Goal: Task Accomplishment & Management: Use online tool/utility

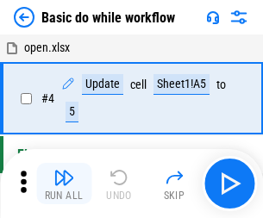
click at [64, 184] on img "button" at bounding box center [64, 178] width 21 height 21
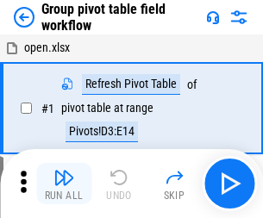
click at [64, 184] on img "button" at bounding box center [64, 178] width 21 height 21
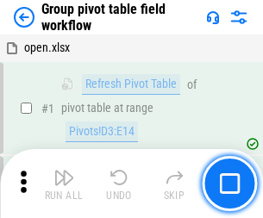
scroll to position [891, 0]
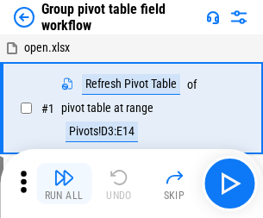
click at [64, 184] on img "button" at bounding box center [64, 178] width 21 height 21
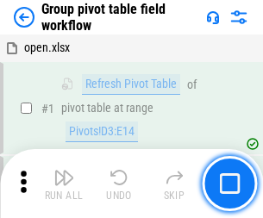
scroll to position [891, 0]
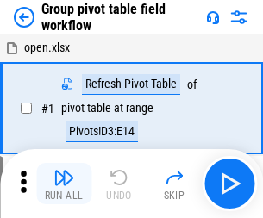
click at [64, 184] on img "button" at bounding box center [64, 178] width 21 height 21
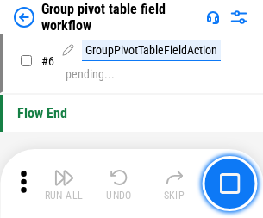
scroll to position [891, 0]
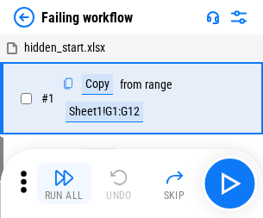
click at [64, 184] on img "button" at bounding box center [64, 178] width 21 height 21
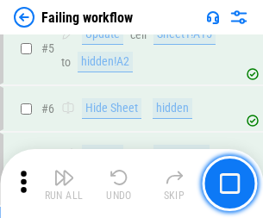
scroll to position [366, 0]
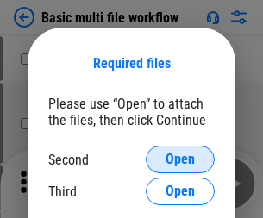
click at [180, 160] on span "Open" at bounding box center [180, 160] width 29 height 14
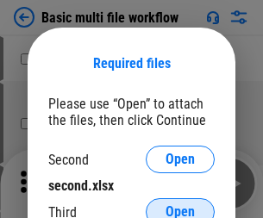
click at [180, 205] on span "Open" at bounding box center [180, 212] width 29 height 14
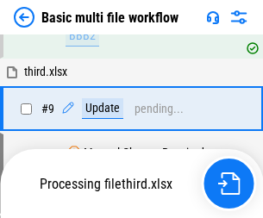
scroll to position [477, 0]
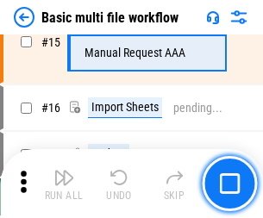
click at [64, 184] on img "button" at bounding box center [64, 178] width 21 height 21
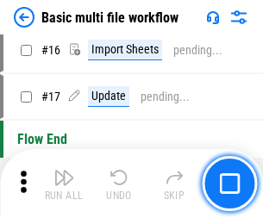
click at [64, 184] on img "button" at bounding box center [64, 178] width 21 height 21
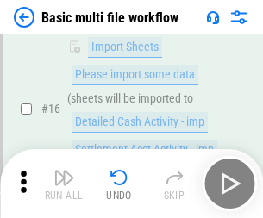
scroll to position [1149, 0]
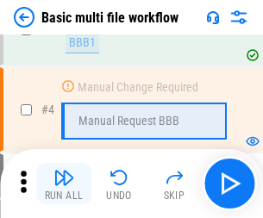
click at [64, 184] on img "button" at bounding box center [64, 178] width 21 height 21
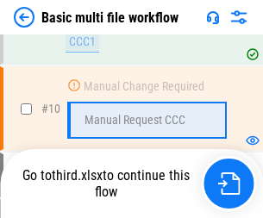
scroll to position [809, 0]
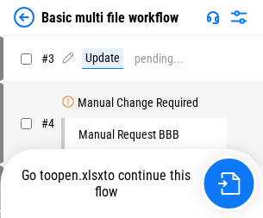
scroll to position [70, 0]
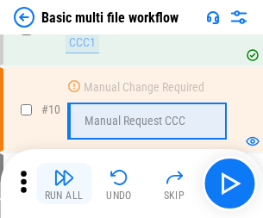
click at [64, 184] on img "button" at bounding box center [64, 178] width 21 height 21
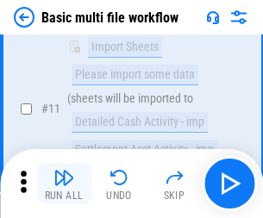
click at [64, 184] on img "button" at bounding box center [64, 178] width 21 height 21
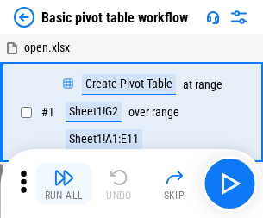
click at [64, 184] on img "button" at bounding box center [64, 178] width 21 height 21
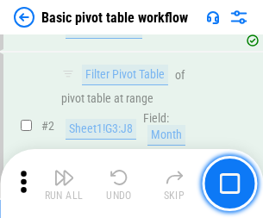
scroll to position [414, 0]
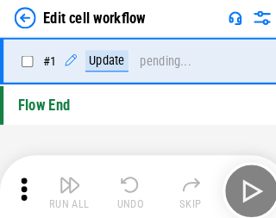
click at [64, 184] on img "button" at bounding box center [67, 178] width 21 height 21
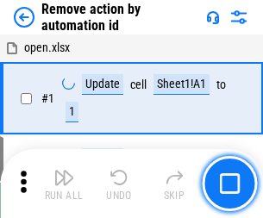
scroll to position [64, 0]
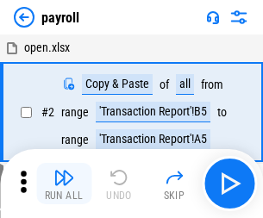
click at [64, 184] on img "button" at bounding box center [64, 178] width 21 height 21
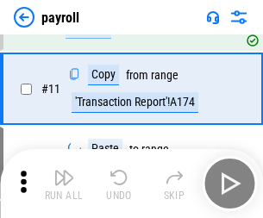
scroll to position [125, 0]
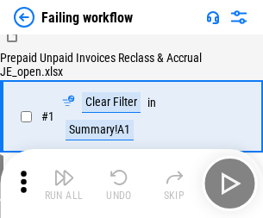
click at [64, 184] on img "button" at bounding box center [64, 178] width 21 height 21
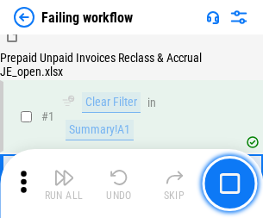
scroll to position [279, 0]
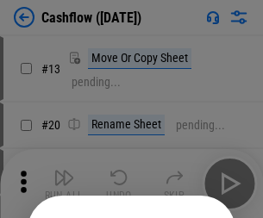
scroll to position [168, 0]
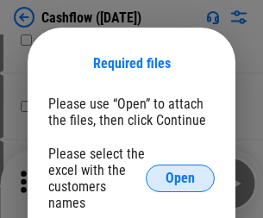
click at [180, 172] on span "Open" at bounding box center [180, 179] width 29 height 14
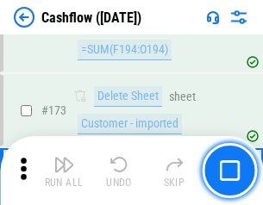
scroll to position [1828, 0]
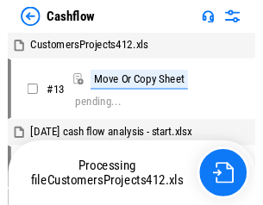
scroll to position [20, 0]
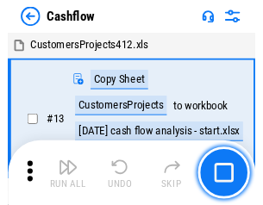
scroll to position [20, 0]
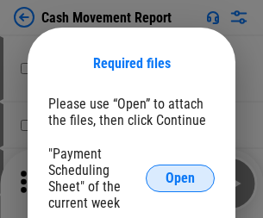
click at [180, 179] on span "Open" at bounding box center [180, 179] width 29 height 14
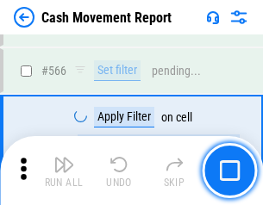
scroll to position [7914, 0]
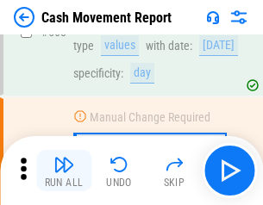
click at [64, 171] on img "button" at bounding box center [64, 165] width 21 height 21
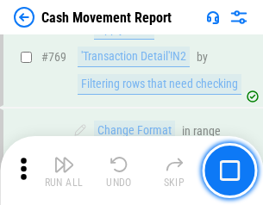
scroll to position [9595, 0]
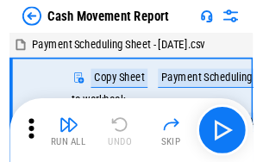
scroll to position [31, 0]
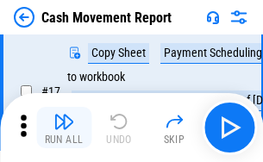
click at [64, 128] on img "button" at bounding box center [64, 121] width 21 height 21
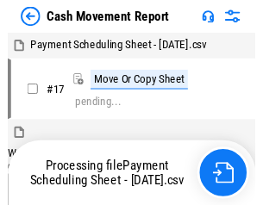
scroll to position [9, 0]
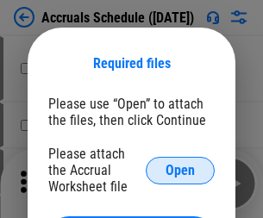
click at [180, 170] on span "Open" at bounding box center [180, 171] width 29 height 14
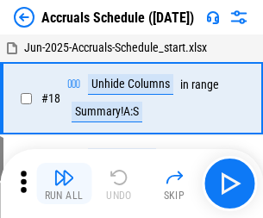
click at [64, 184] on img "button" at bounding box center [64, 178] width 21 height 21
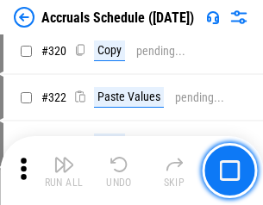
scroll to position [3212, 0]
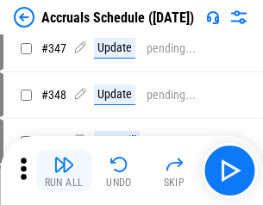
click at [64, 171] on img "button" at bounding box center [64, 165] width 21 height 21
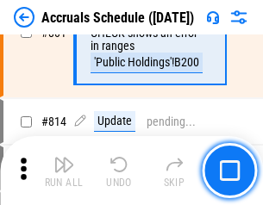
scroll to position [7620, 0]
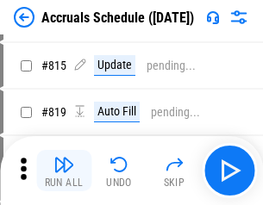
click at [64, 171] on img "button" at bounding box center [64, 165] width 21 height 21
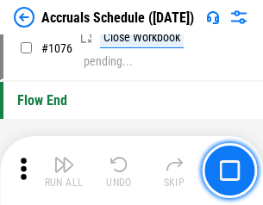
scroll to position [10342, 0]
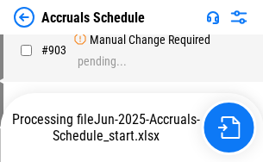
scroll to position [8871, 0]
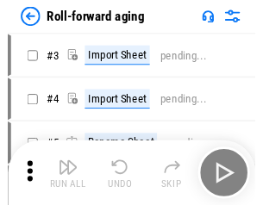
scroll to position [3, 0]
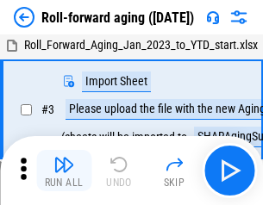
click at [64, 171] on img "button" at bounding box center [64, 165] width 21 height 21
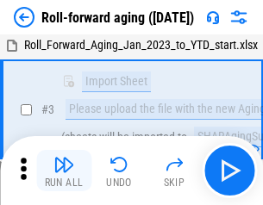
click at [64, 171] on img "button" at bounding box center [64, 165] width 21 height 21
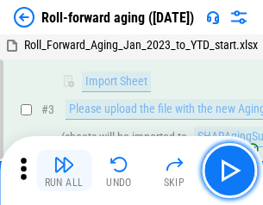
scroll to position [111, 0]
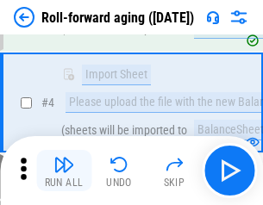
click at [64, 171] on img "button" at bounding box center [64, 165] width 21 height 21
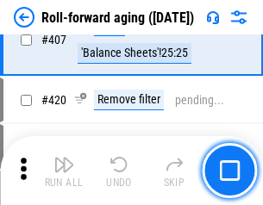
scroll to position [5988, 0]
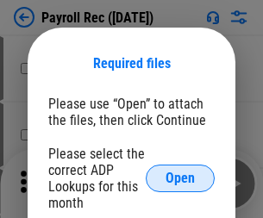
click at [180, 179] on span "Open" at bounding box center [180, 179] width 29 height 14
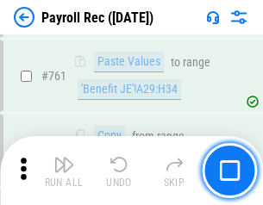
scroll to position [10627, 0]
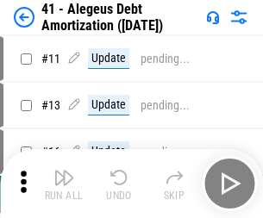
click at [64, 184] on img "button" at bounding box center [64, 178] width 21 height 21
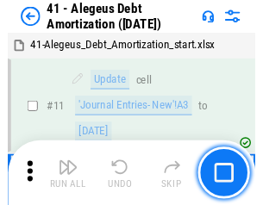
scroll to position [213, 0]
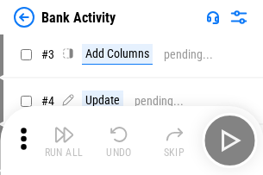
click at [64, 141] on img "button" at bounding box center [64, 134] width 21 height 21
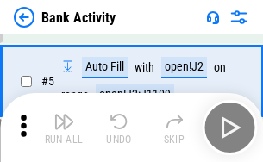
scroll to position [92, 0]
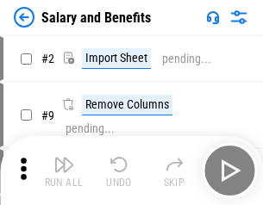
click at [64, 171] on img "button" at bounding box center [64, 165] width 21 height 21
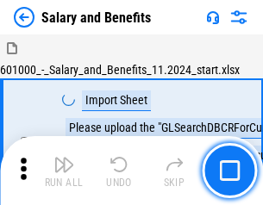
scroll to position [23, 0]
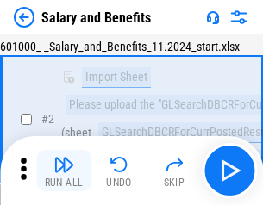
click at [64, 171] on img "button" at bounding box center [64, 165] width 21 height 21
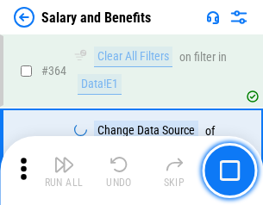
scroll to position [8132, 0]
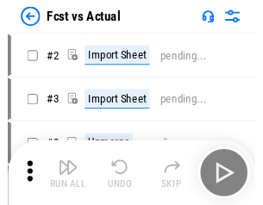
scroll to position [22, 0]
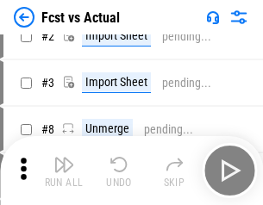
click at [64, 171] on img "button" at bounding box center [64, 165] width 21 height 21
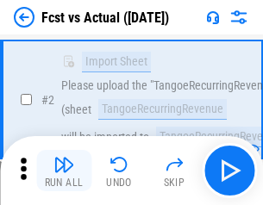
click at [64, 171] on img "button" at bounding box center [64, 165] width 21 height 21
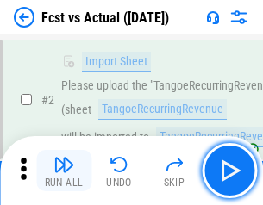
scroll to position [161, 0]
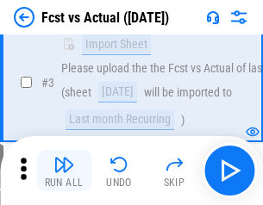
click at [64, 171] on img "button" at bounding box center [64, 165] width 21 height 21
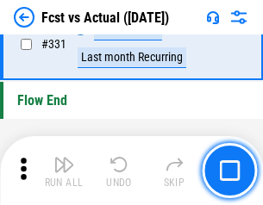
scroll to position [8265, 0]
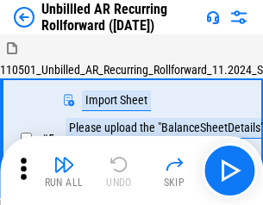
scroll to position [37, 0]
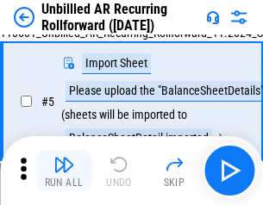
click at [64, 171] on img "button" at bounding box center [64, 165] width 21 height 21
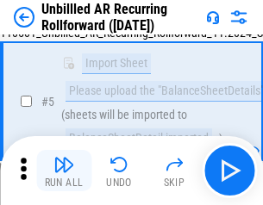
click at [64, 171] on img "button" at bounding box center [64, 165] width 21 height 21
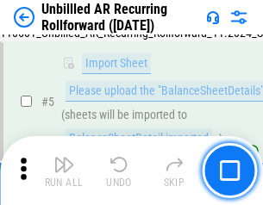
scroll to position [162, 0]
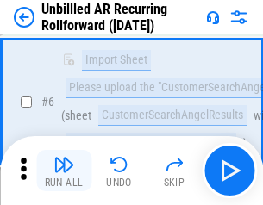
click at [64, 171] on img "button" at bounding box center [64, 165] width 21 height 21
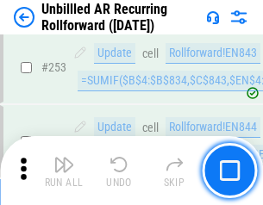
scroll to position [5865, 0]
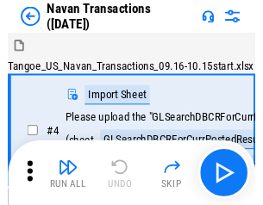
scroll to position [28, 0]
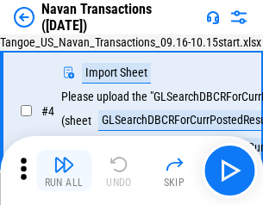
click at [64, 171] on img "button" at bounding box center [64, 165] width 21 height 21
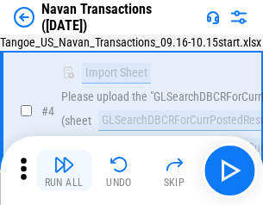
click at [64, 171] on img "button" at bounding box center [64, 165] width 21 height 21
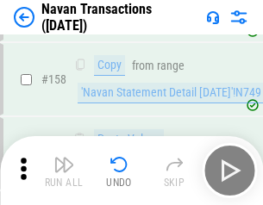
scroll to position [5598, 0]
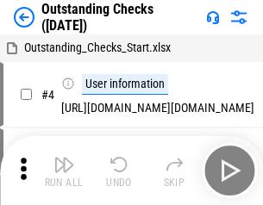
click at [64, 171] on img "button" at bounding box center [64, 165] width 21 height 21
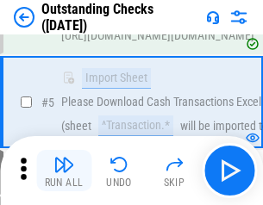
click at [64, 171] on img "button" at bounding box center [64, 165] width 21 height 21
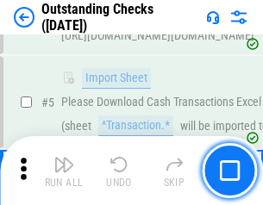
scroll to position [180, 0]
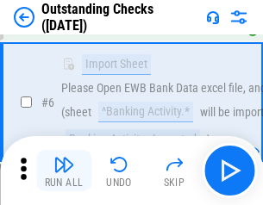
click at [64, 171] on img "button" at bounding box center [64, 165] width 21 height 21
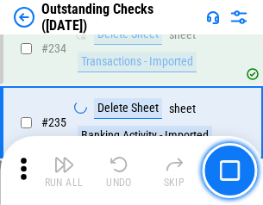
scroll to position [5243, 0]
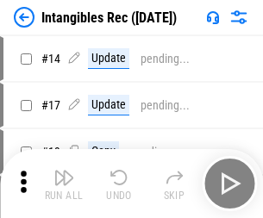
click at [64, 184] on img "button" at bounding box center [64, 178] width 21 height 21
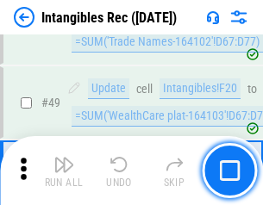
scroll to position [673, 0]
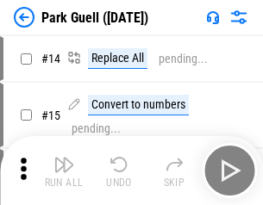
click at [64, 171] on img "button" at bounding box center [64, 165] width 21 height 21
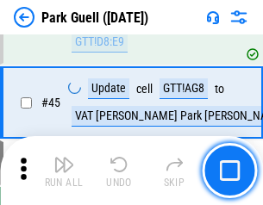
scroll to position [2159, 0]
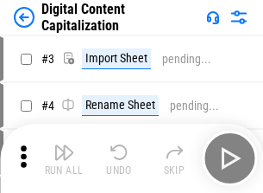
click at [64, 145] on img "button" at bounding box center [64, 152] width 21 height 21
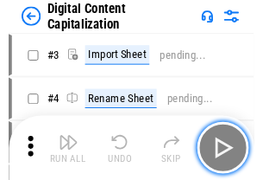
scroll to position [50, 0]
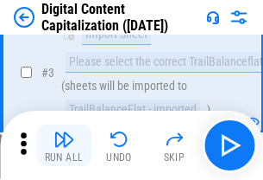
click at [64, 145] on img "button" at bounding box center [64, 139] width 21 height 21
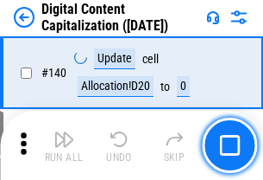
scroll to position [1831, 0]
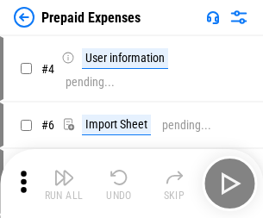
click at [64, 171] on img "button" at bounding box center [64, 178] width 21 height 21
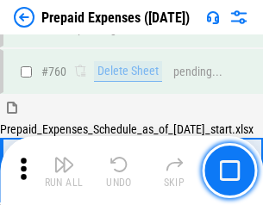
scroll to position [4786, 0]
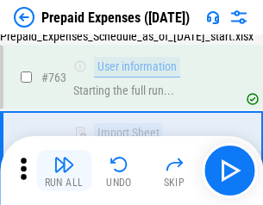
click at [64, 171] on img "button" at bounding box center [64, 165] width 21 height 21
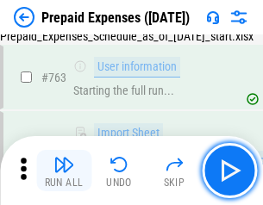
scroll to position [4888, 0]
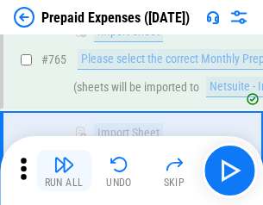
click at [64, 171] on img "button" at bounding box center [64, 165] width 21 height 21
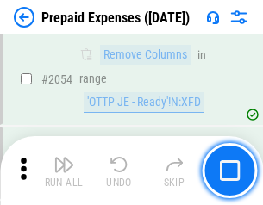
scroll to position [18050, 0]
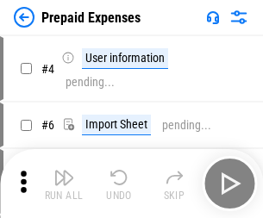
click at [64, 184] on img "button" at bounding box center [64, 178] width 21 height 21
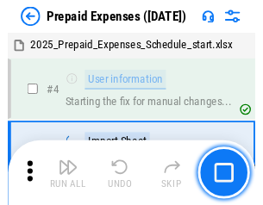
scroll to position [76, 0]
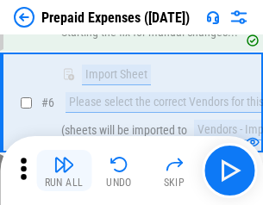
click at [64, 171] on img "button" at bounding box center [64, 165] width 21 height 21
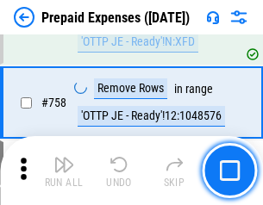
scroll to position [6153, 0]
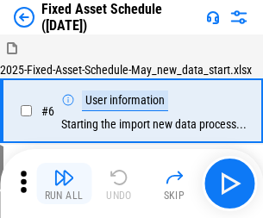
click at [64, 184] on img "button" at bounding box center [64, 178] width 21 height 21
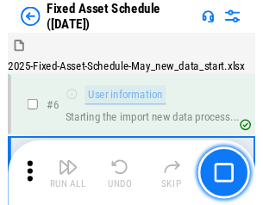
scroll to position [93, 0]
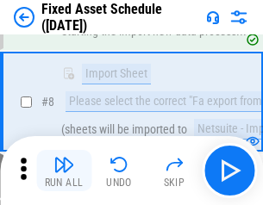
click at [64, 171] on img "button" at bounding box center [64, 165] width 21 height 21
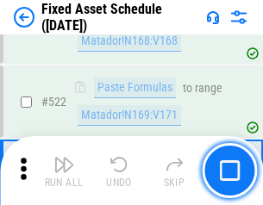
scroll to position [6002, 0]
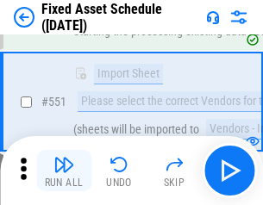
click at [64, 171] on img "button" at bounding box center [64, 165] width 21 height 21
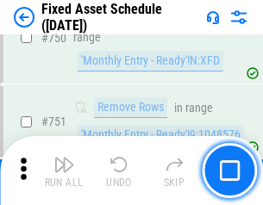
scroll to position [8418, 0]
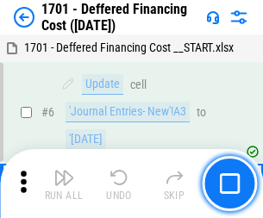
scroll to position [207, 0]
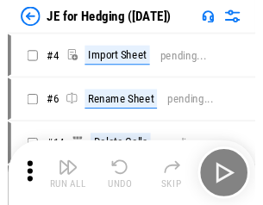
scroll to position [3, 0]
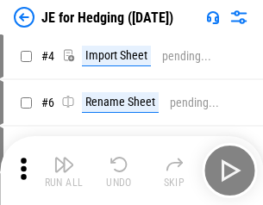
click at [64, 171] on img "button" at bounding box center [64, 165] width 21 height 21
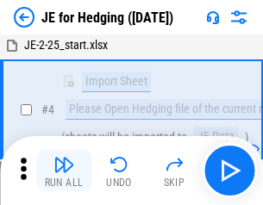
click at [64, 171] on img "button" at bounding box center [64, 165] width 21 height 21
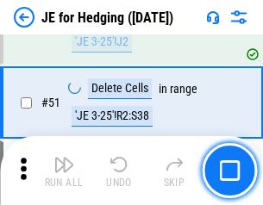
scroll to position [1118, 0]
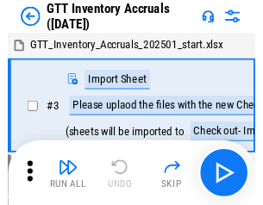
scroll to position [3, 0]
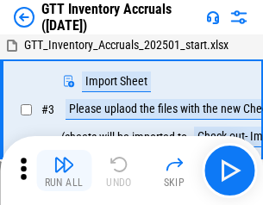
click at [64, 171] on img "button" at bounding box center [64, 165] width 21 height 21
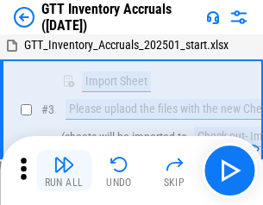
click at [64, 171] on img "button" at bounding box center [64, 165] width 21 height 21
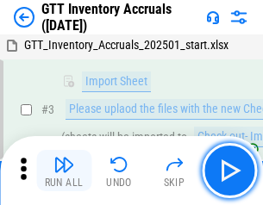
scroll to position [111, 0]
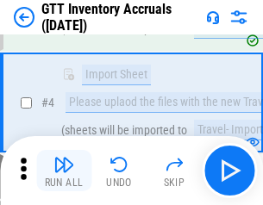
click at [64, 171] on img "button" at bounding box center [64, 165] width 21 height 21
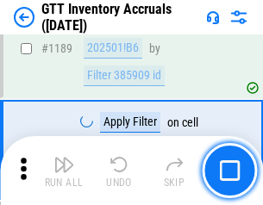
scroll to position [14100, 0]
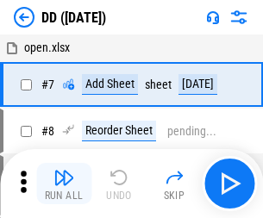
click at [64, 184] on img "button" at bounding box center [64, 178] width 21 height 21
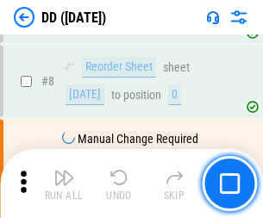
scroll to position [167, 0]
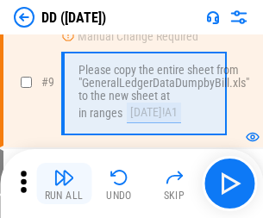
click at [64, 184] on img "button" at bounding box center [64, 178] width 21 height 21
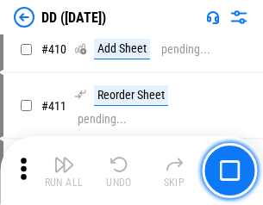
scroll to position [7726, 0]
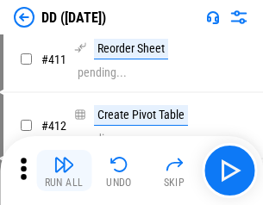
click at [64, 171] on img "button" at bounding box center [64, 165] width 21 height 21
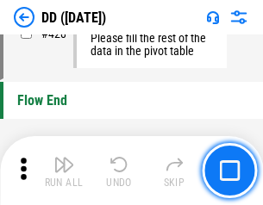
scroll to position [8265, 0]
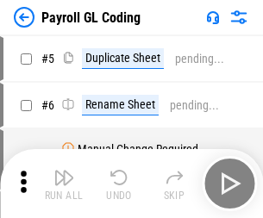
click at [64, 184] on img "button" at bounding box center [64, 178] width 21 height 21
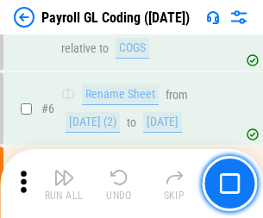
scroll to position [207, 0]
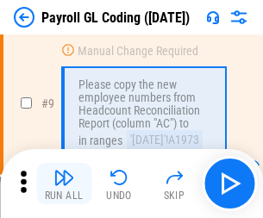
click at [64, 184] on img "button" at bounding box center [64, 178] width 21 height 21
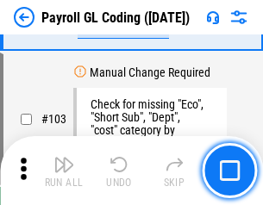
scroll to position [4051, 0]
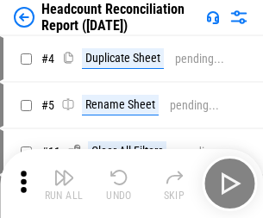
click at [64, 184] on img "button" at bounding box center [64, 178] width 21 height 21
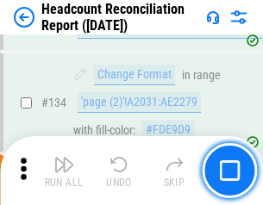
scroll to position [2076, 0]
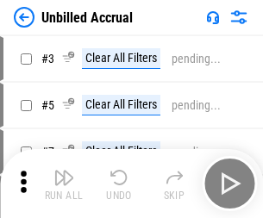
click at [64, 184] on img "button" at bounding box center [64, 178] width 21 height 21
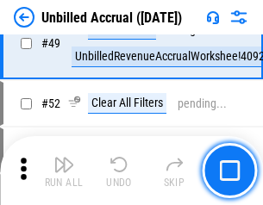
scroll to position [1566, 0]
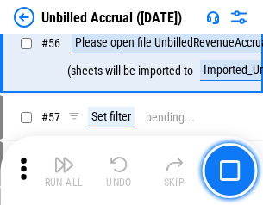
click at [64, 171] on img "button" at bounding box center [64, 165] width 21 height 21
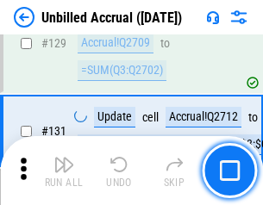
scroll to position [5143, 0]
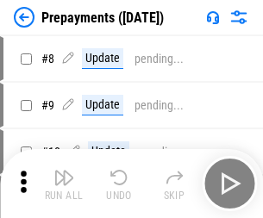
click at [64, 184] on img "button" at bounding box center [64, 178] width 21 height 21
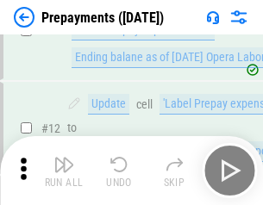
scroll to position [108, 0]
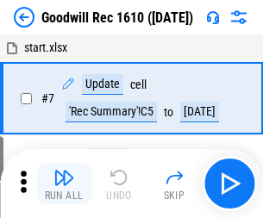
click at [64, 184] on img "button" at bounding box center [64, 178] width 21 height 21
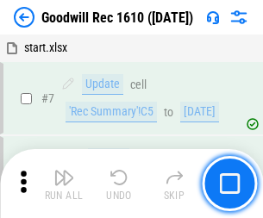
scroll to position [295, 0]
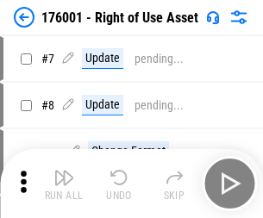
click at [64, 184] on img "button" at bounding box center [64, 178] width 21 height 21
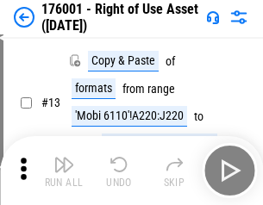
scroll to position [111, 0]
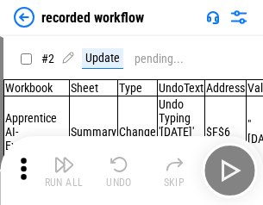
click at [64, 171] on img "button" at bounding box center [64, 165] width 21 height 21
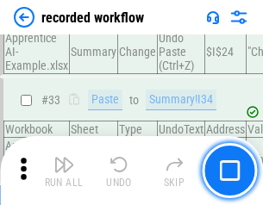
scroll to position [5397, 0]
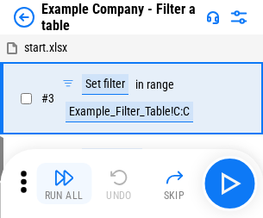
click at [64, 184] on img "button" at bounding box center [64, 178] width 21 height 21
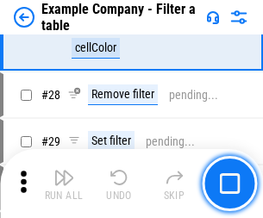
scroll to position [1580, 0]
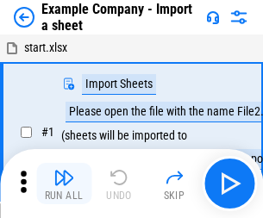
click at [64, 171] on img "button" at bounding box center [64, 178] width 21 height 21
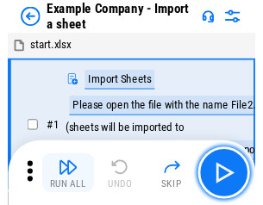
scroll to position [27, 0]
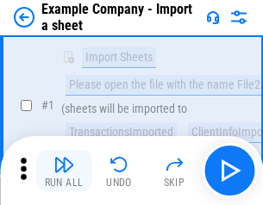
click at [64, 171] on img "button" at bounding box center [64, 165] width 21 height 21
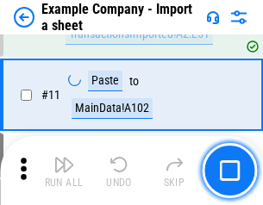
scroll to position [382, 0]
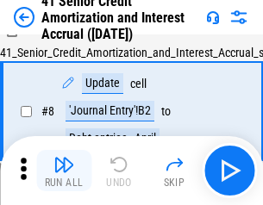
click at [64, 171] on img "button" at bounding box center [64, 165] width 21 height 21
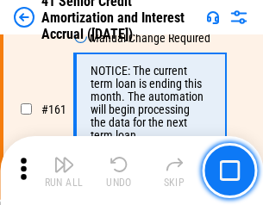
click at [64, 171] on img "button" at bounding box center [64, 165] width 21 height 21
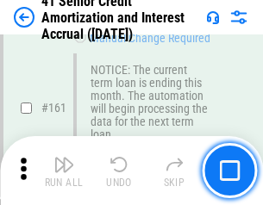
scroll to position [1847, 0]
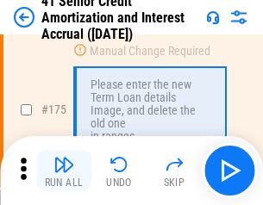
click at [64, 171] on img "button" at bounding box center [64, 165] width 21 height 21
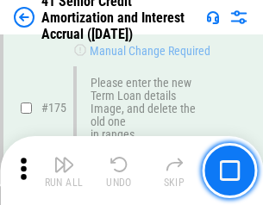
scroll to position [2022, 0]
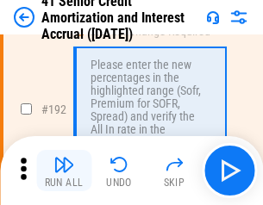
click at [64, 171] on img "button" at bounding box center [64, 165] width 21 height 21
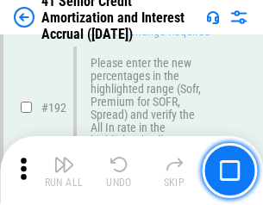
scroll to position [2203, 0]
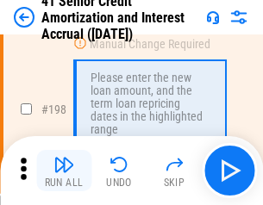
click at [64, 171] on img "button" at bounding box center [64, 165] width 21 height 21
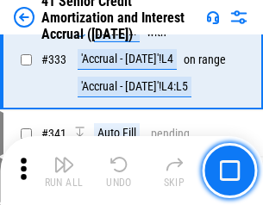
scroll to position [4411, 0]
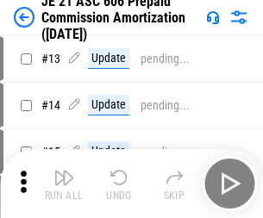
click at [64, 171] on img "button" at bounding box center [64, 178] width 21 height 21
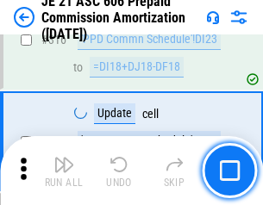
scroll to position [3224, 0]
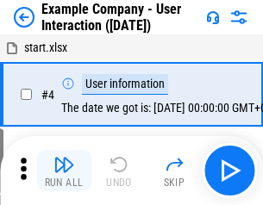
click at [64, 171] on img "button" at bounding box center [64, 165] width 21 height 21
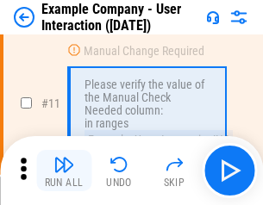
click at [64, 171] on img "button" at bounding box center [64, 165] width 21 height 21
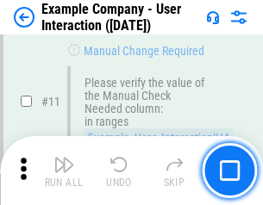
scroll to position [374, 0]
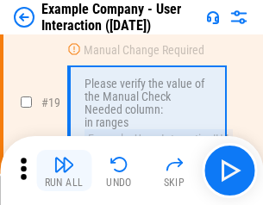
click at [64, 171] on img "button" at bounding box center [64, 165] width 21 height 21
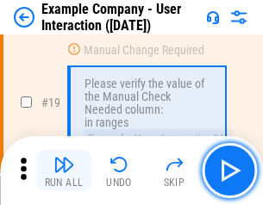
click at [64, 171] on img "button" at bounding box center [64, 165] width 21 height 21
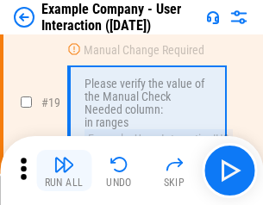
click at [64, 171] on img "button" at bounding box center [64, 165] width 21 height 21
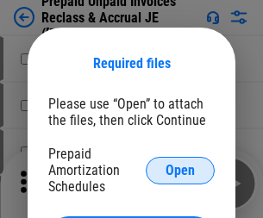
click at [180, 170] on span "Open" at bounding box center [180, 171] width 29 height 14
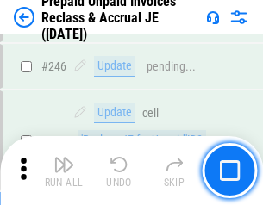
scroll to position [2331, 0]
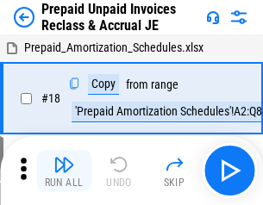
click at [64, 171] on img "button" at bounding box center [64, 165] width 21 height 21
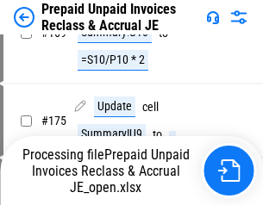
scroll to position [1326, 0]
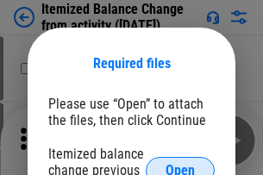
click at [180, 164] on span "Open" at bounding box center [180, 171] width 29 height 14
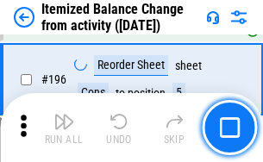
scroll to position [3323, 0]
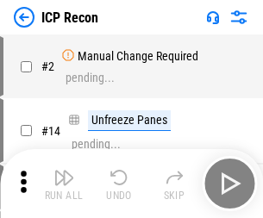
scroll to position [8, 0]
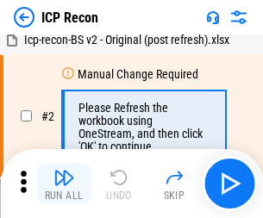
click at [64, 184] on img "button" at bounding box center [64, 178] width 21 height 21
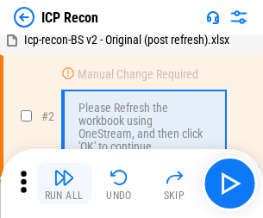
click at [64, 184] on img "button" at bounding box center [64, 178] width 21 height 21
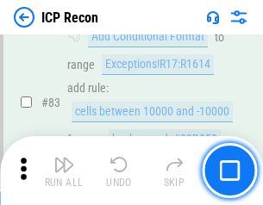
scroll to position [1692, 0]
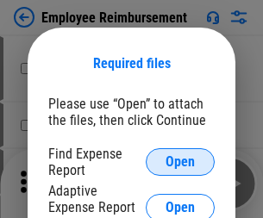
click at [180, 162] on span "Open" at bounding box center [180, 162] width 29 height 14
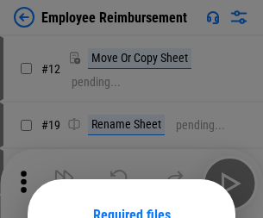
scroll to position [152, 0]
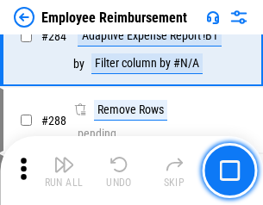
scroll to position [4693, 0]
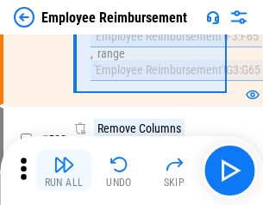
click at [64, 171] on img "button" at bounding box center [64, 165] width 21 height 21
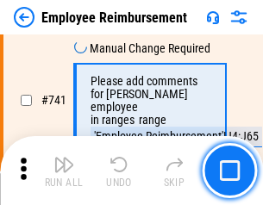
scroll to position [12114, 0]
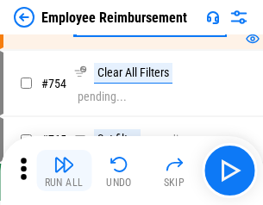
click at [64, 171] on img "button" at bounding box center [64, 165] width 21 height 21
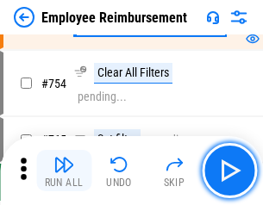
click at [64, 171] on img "button" at bounding box center [64, 165] width 21 height 21
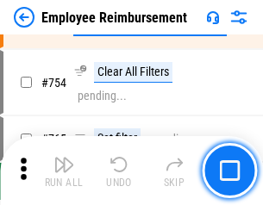
click at [64, 171] on img "button" at bounding box center [64, 165] width 21 height 21
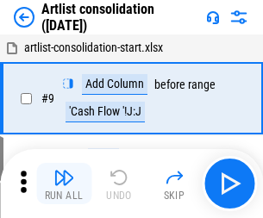
click at [64, 184] on img "button" at bounding box center [64, 178] width 21 height 21
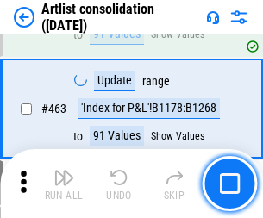
scroll to position [7561, 0]
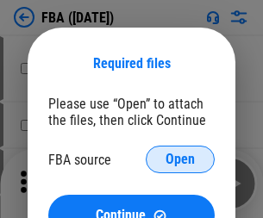
click at [180, 160] on span "Open" at bounding box center [180, 160] width 29 height 14
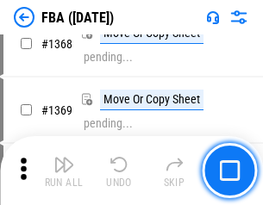
scroll to position [18544, 0]
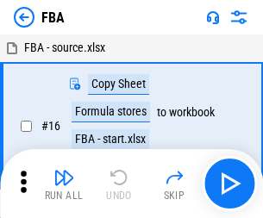
scroll to position [17, 0]
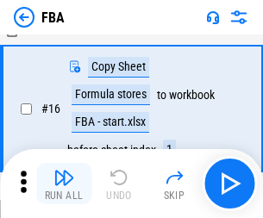
click at [64, 184] on img "button" at bounding box center [64, 178] width 21 height 21
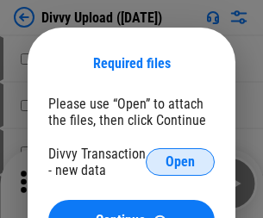
click at [180, 162] on span "Open" at bounding box center [180, 162] width 29 height 14
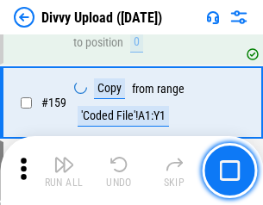
scroll to position [1788, 0]
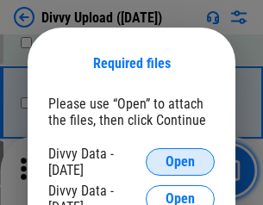
click at [180, 162] on span "Open" at bounding box center [180, 162] width 29 height 14
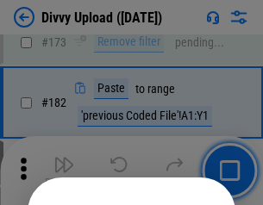
scroll to position [1938, 0]
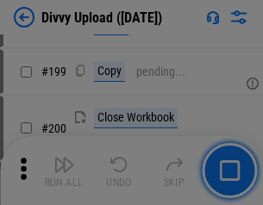
scroll to position [2511, 0]
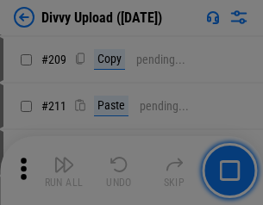
scroll to position [2933, 0]
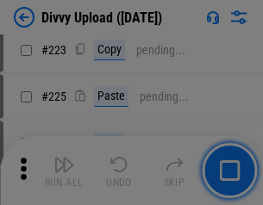
scroll to position [3446, 0]
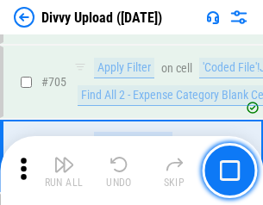
scroll to position [11812, 0]
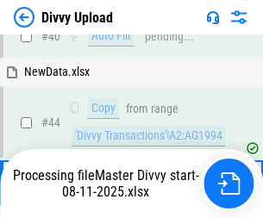
scroll to position [190, 0]
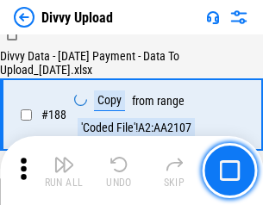
scroll to position [2032, 0]
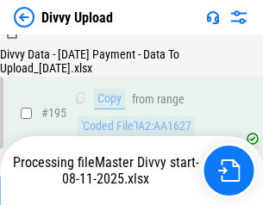
scroll to position [2413, 0]
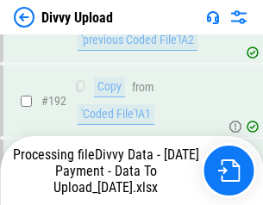
scroll to position [2313, 0]
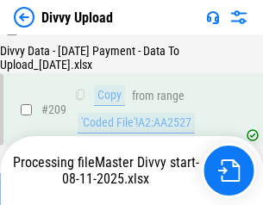
scroll to position [3175, 0]
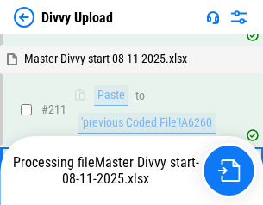
scroll to position [3263, 0]
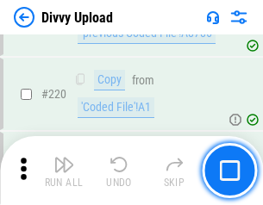
scroll to position [3836, 0]
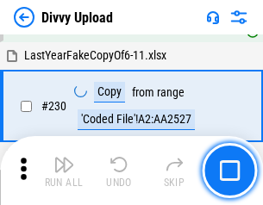
scroll to position [4285, 0]
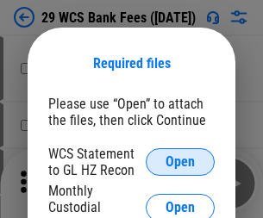
click at [180, 162] on span "Open" at bounding box center [180, 162] width 29 height 14
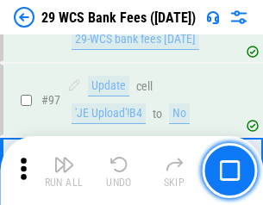
scroll to position [1683, 0]
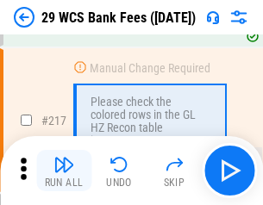
click at [64, 171] on img "button" at bounding box center [64, 165] width 21 height 21
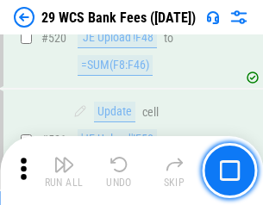
scroll to position [8911, 0]
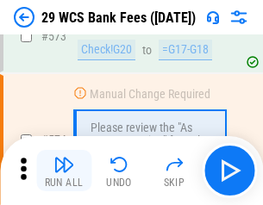
click at [64, 171] on img "button" at bounding box center [64, 165] width 21 height 21
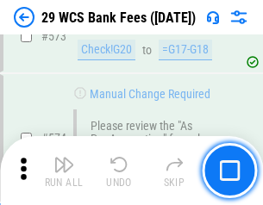
scroll to position [9562, 0]
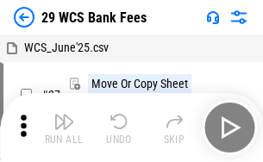
scroll to position [31, 0]
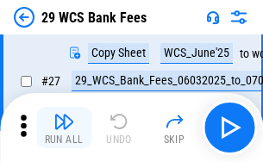
click at [64, 128] on img "button" at bounding box center [64, 121] width 21 height 21
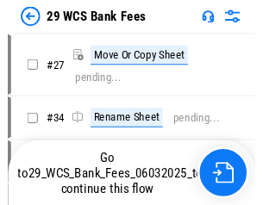
scroll to position [3, 0]
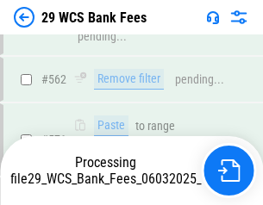
scroll to position [9542, 0]
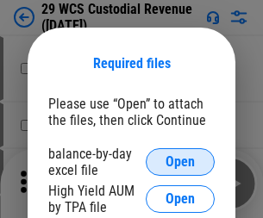
click at [180, 162] on span "Open" at bounding box center [180, 162] width 29 height 14
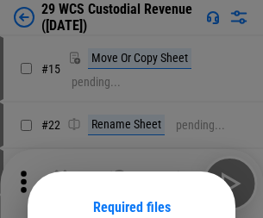
scroll to position [144, 0]
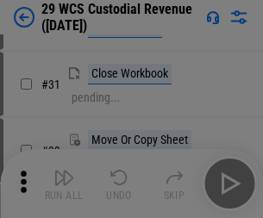
scroll to position [370, 0]
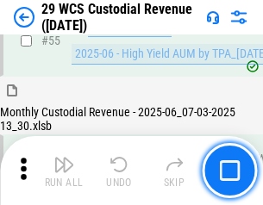
scroll to position [1294, 0]
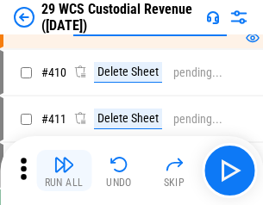
click at [64, 171] on img "button" at bounding box center [64, 165] width 21 height 21
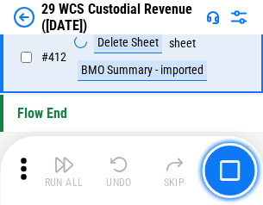
scroll to position [8246, 0]
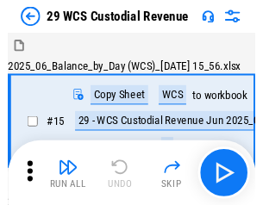
scroll to position [41, 0]
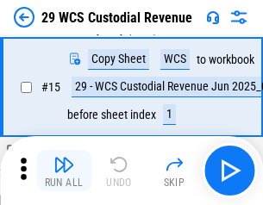
click at [64, 171] on img "button" at bounding box center [64, 165] width 21 height 21
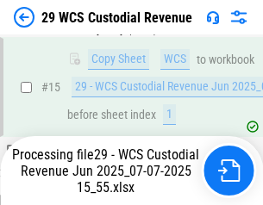
scroll to position [391, 0]
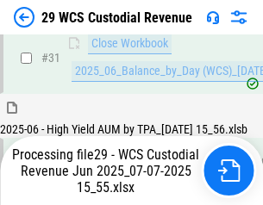
scroll to position [887, 0]
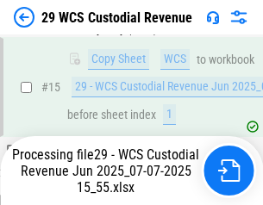
scroll to position [391, 0]
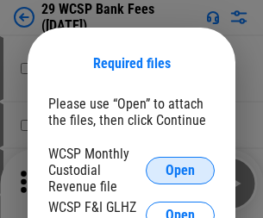
click at [180, 170] on span "Open" at bounding box center [180, 171] width 29 height 14
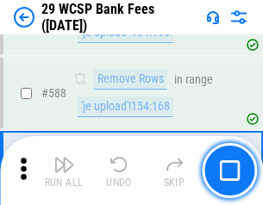
scroll to position [6797, 0]
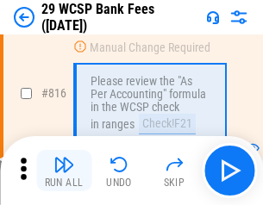
click at [64, 171] on img "button" at bounding box center [64, 165] width 21 height 21
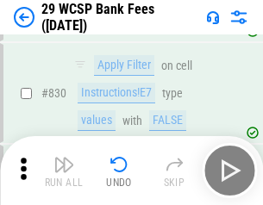
scroll to position [10956, 0]
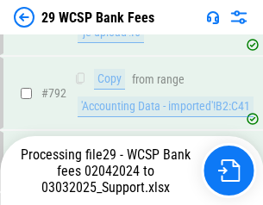
scroll to position [10381, 0]
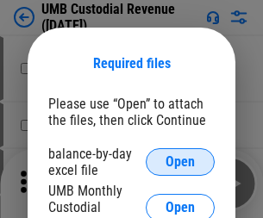
click at [180, 162] on span "Open" at bounding box center [180, 162] width 29 height 14
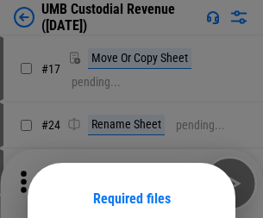
scroll to position [136, 0]
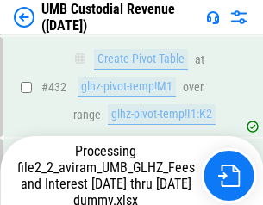
scroll to position [6564, 0]
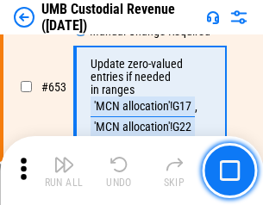
click at [64, 171] on img "button" at bounding box center [64, 165] width 21 height 21
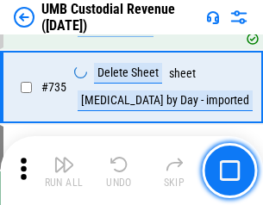
scroll to position [10559, 0]
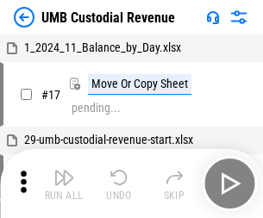
scroll to position [13, 0]
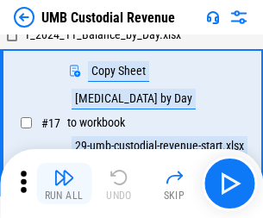
click at [64, 184] on img "button" at bounding box center [64, 178] width 21 height 21
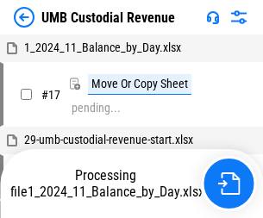
scroll to position [13, 0]
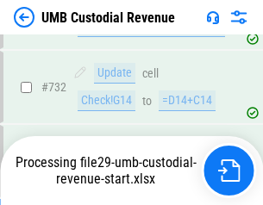
scroll to position [10445, 0]
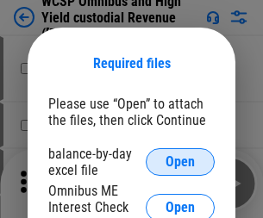
click at [180, 162] on span "Open" at bounding box center [180, 162] width 29 height 14
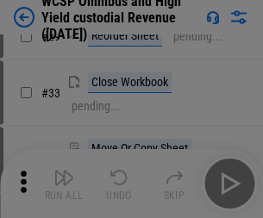
scroll to position [395, 0]
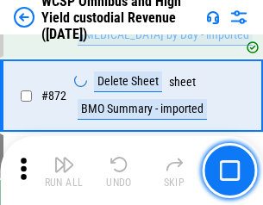
scroll to position [14614, 0]
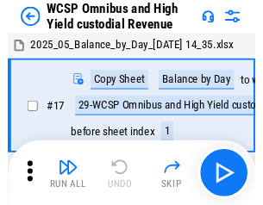
scroll to position [9, 0]
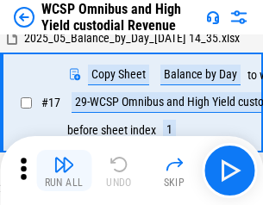
click at [64, 171] on img "button" at bounding box center [64, 165] width 21 height 21
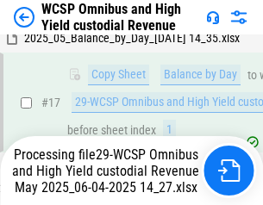
scroll to position [359, 0]
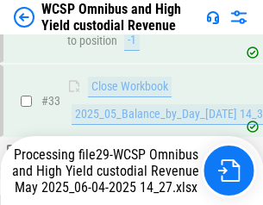
scroll to position [855, 0]
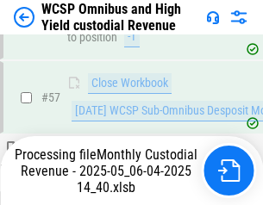
scroll to position [1772, 0]
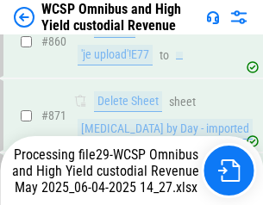
scroll to position [14574, 0]
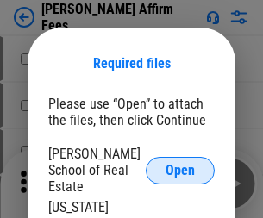
click at [180, 164] on span "Open" at bounding box center [180, 171] width 29 height 14
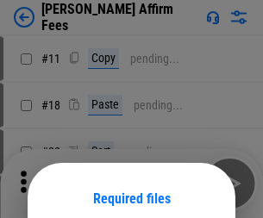
scroll to position [136, 0]
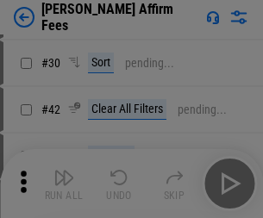
scroll to position [351, 0]
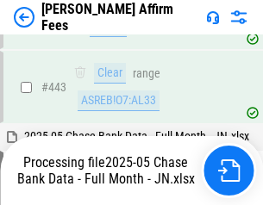
scroll to position [4447, 0]
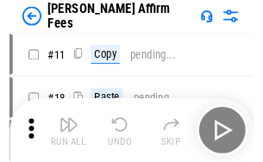
scroll to position [17, 0]
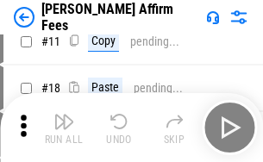
click at [64, 128] on img "button" at bounding box center [64, 121] width 21 height 21
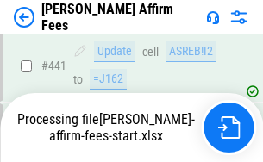
scroll to position [4529, 0]
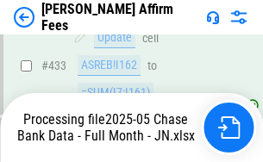
scroll to position [4529, 0]
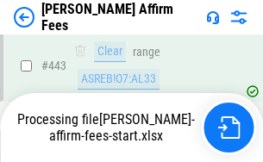
scroll to position [4529, 0]
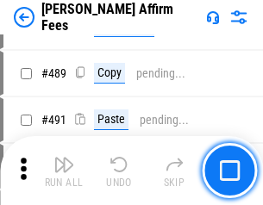
scroll to position [4507, 0]
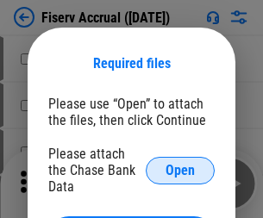
click at [180, 164] on span "Open" at bounding box center [180, 171] width 29 height 14
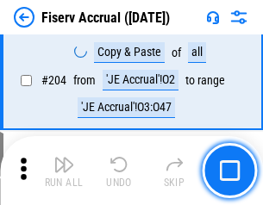
scroll to position [4458, 0]
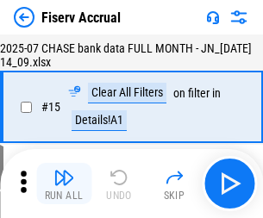
click at [64, 184] on img "button" at bounding box center [64, 178] width 21 height 21
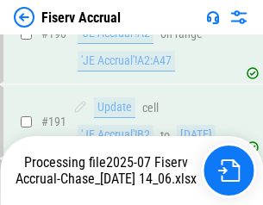
scroll to position [4438, 0]
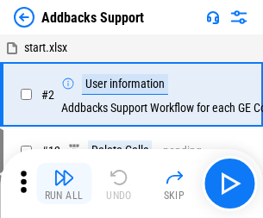
click at [64, 171] on img "button" at bounding box center [64, 178] width 21 height 21
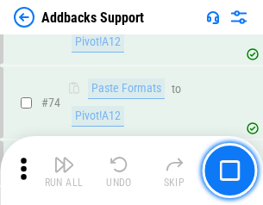
scroll to position [1257, 0]
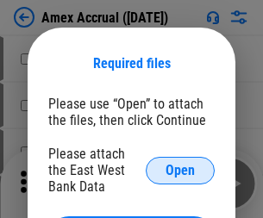
click at [180, 170] on span "Open" at bounding box center [180, 171] width 29 height 14
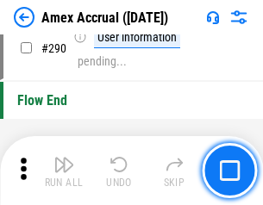
scroll to position [5377, 0]
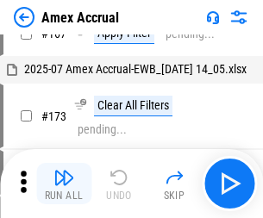
click at [64, 184] on img "button" at bounding box center [64, 178] width 21 height 21
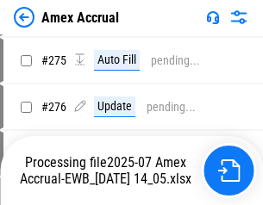
scroll to position [4708, 0]
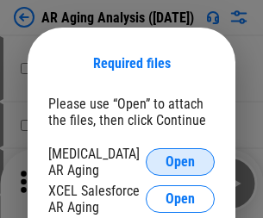
click at [180, 160] on span "Open" at bounding box center [180, 162] width 29 height 14
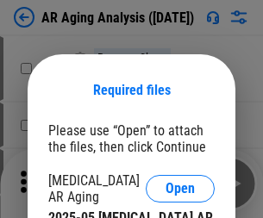
scroll to position [27, 0]
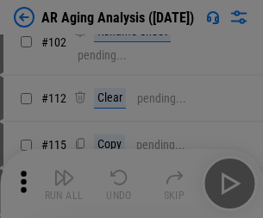
scroll to position [237, 0]
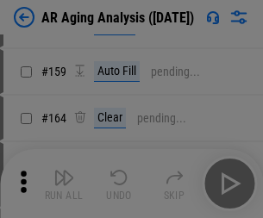
scroll to position [874, 0]
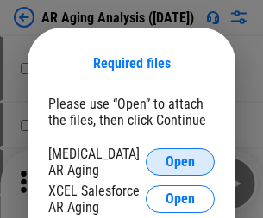
click at [180, 160] on span "Open" at bounding box center [180, 162] width 29 height 14
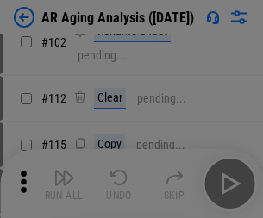
scroll to position [237, 0]
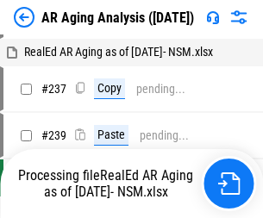
scroll to position [17, 0]
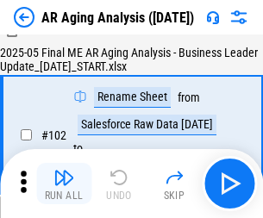
click at [64, 184] on img "button" at bounding box center [64, 178] width 21 height 21
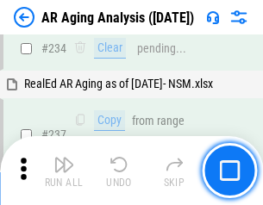
scroll to position [2677, 0]
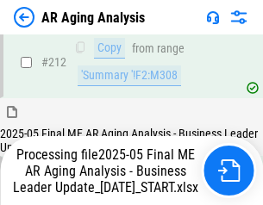
scroll to position [2657, 0]
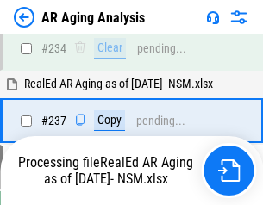
scroll to position [2728, 0]
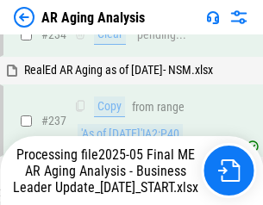
scroll to position [2728, 0]
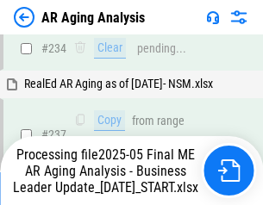
scroll to position [2657, 0]
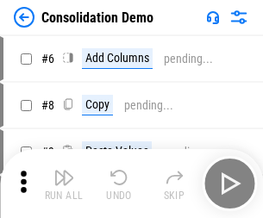
click at [64, 184] on img "button" at bounding box center [64, 178] width 21 height 21
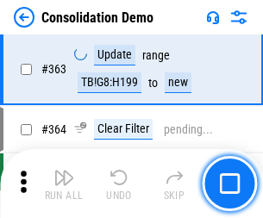
scroll to position [5787, 0]
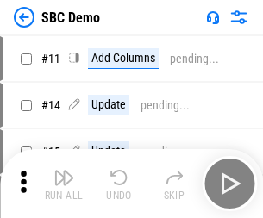
click at [64, 184] on img "button" at bounding box center [64, 178] width 21 height 21
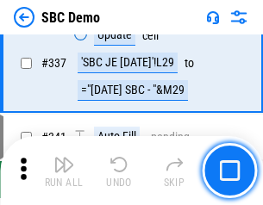
scroll to position [4542, 0]
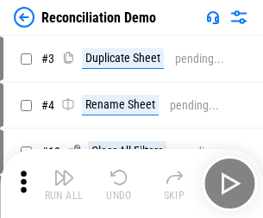
click at [64, 184] on img "button" at bounding box center [64, 178] width 21 height 21
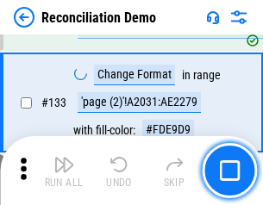
scroll to position [2051, 0]
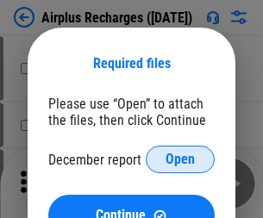
click at [180, 160] on span "Open" at bounding box center [180, 160] width 29 height 14
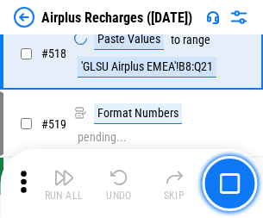
scroll to position [7431, 0]
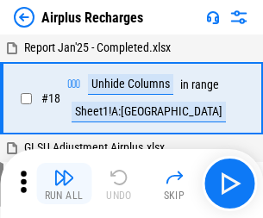
click at [64, 184] on img "button" at bounding box center [64, 178] width 21 height 21
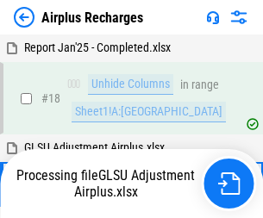
scroll to position [76, 0]
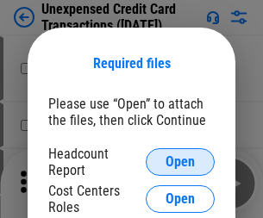
click at [180, 162] on span "Open" at bounding box center [180, 162] width 29 height 14
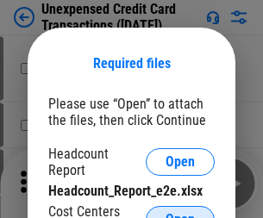
click at [180, 213] on span "Open" at bounding box center [180, 220] width 29 height 14
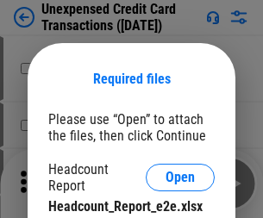
scroll to position [16, 0]
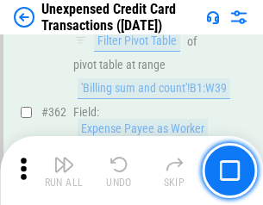
scroll to position [4441, 0]
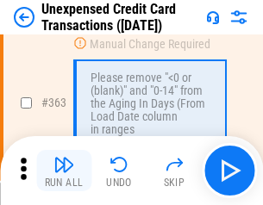
click at [64, 171] on img "button" at bounding box center [64, 165] width 21 height 21
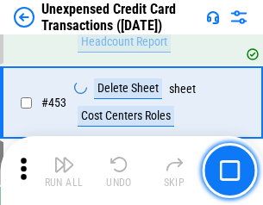
scroll to position [5889, 0]
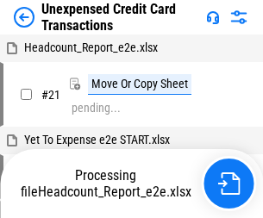
scroll to position [27, 0]
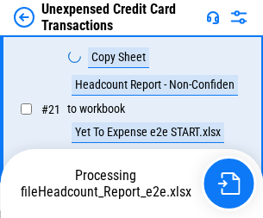
scroll to position [281, 0]
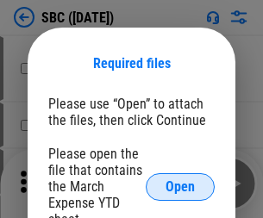
click at [180, 186] on span "Open" at bounding box center [180, 187] width 29 height 14
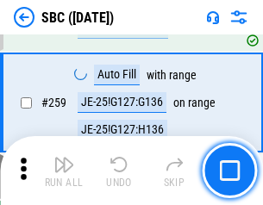
scroll to position [3374, 0]
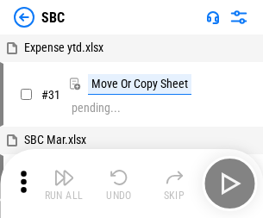
click at [64, 184] on img "button" at bounding box center [64, 178] width 21 height 21
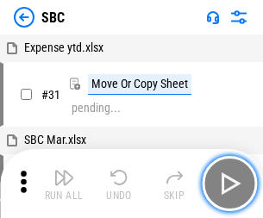
scroll to position [17, 0]
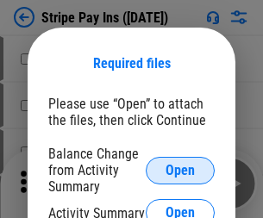
click at [180, 170] on span "Open" at bounding box center [180, 171] width 29 height 14
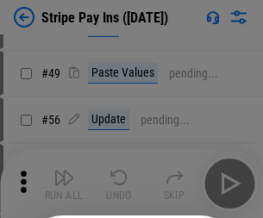
scroll to position [313, 0]
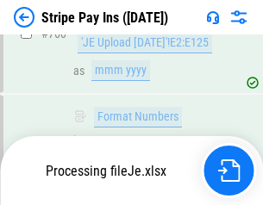
scroll to position [9093, 0]
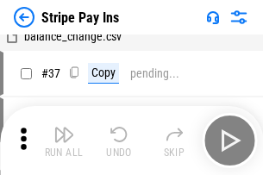
click at [64, 141] on img "button" at bounding box center [64, 134] width 21 height 21
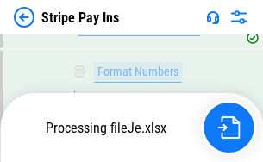
scroll to position [9055, 0]
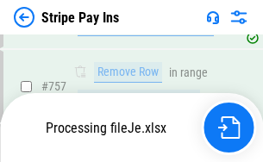
scroll to position [9055, 0]
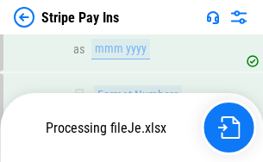
scroll to position [9055, 0]
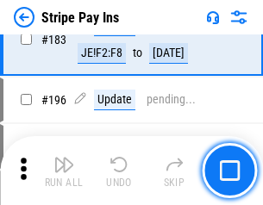
scroll to position [2337, 0]
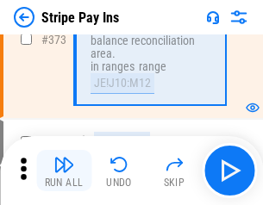
click at [64, 171] on img "button" at bounding box center [64, 165] width 21 height 21
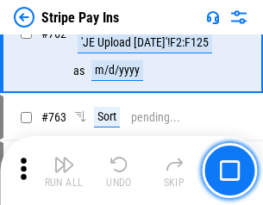
scroll to position [9033, 0]
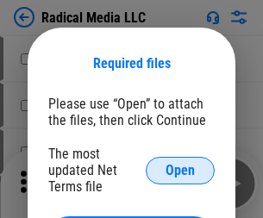
click at [180, 170] on span "Open" at bounding box center [180, 171] width 29 height 14
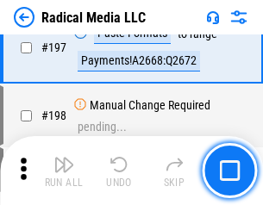
scroll to position [3994, 0]
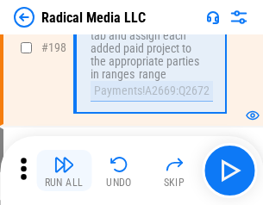
click at [64, 171] on img "button" at bounding box center [64, 165] width 21 height 21
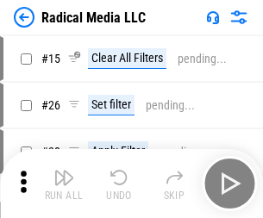
scroll to position [97, 0]
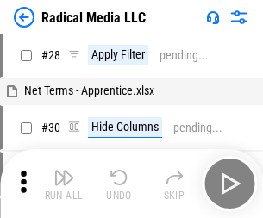
click at [64, 184] on img "button" at bounding box center [64, 178] width 21 height 21
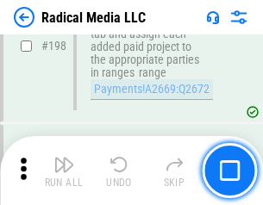
scroll to position [4329, 0]
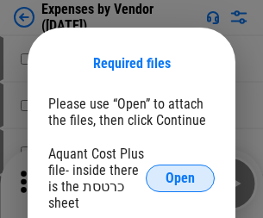
click at [180, 179] on span "Open" at bounding box center [180, 179] width 29 height 14
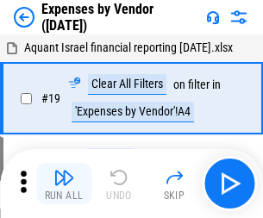
click at [64, 184] on img "button" at bounding box center [64, 178] width 21 height 21
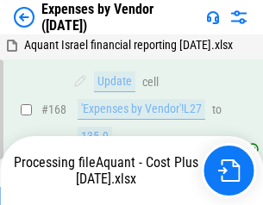
scroll to position [1273, 0]
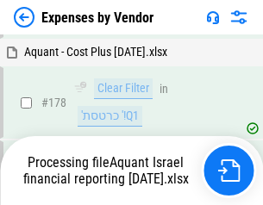
scroll to position [1347, 0]
